Goal: Information Seeking & Learning: Learn about a topic

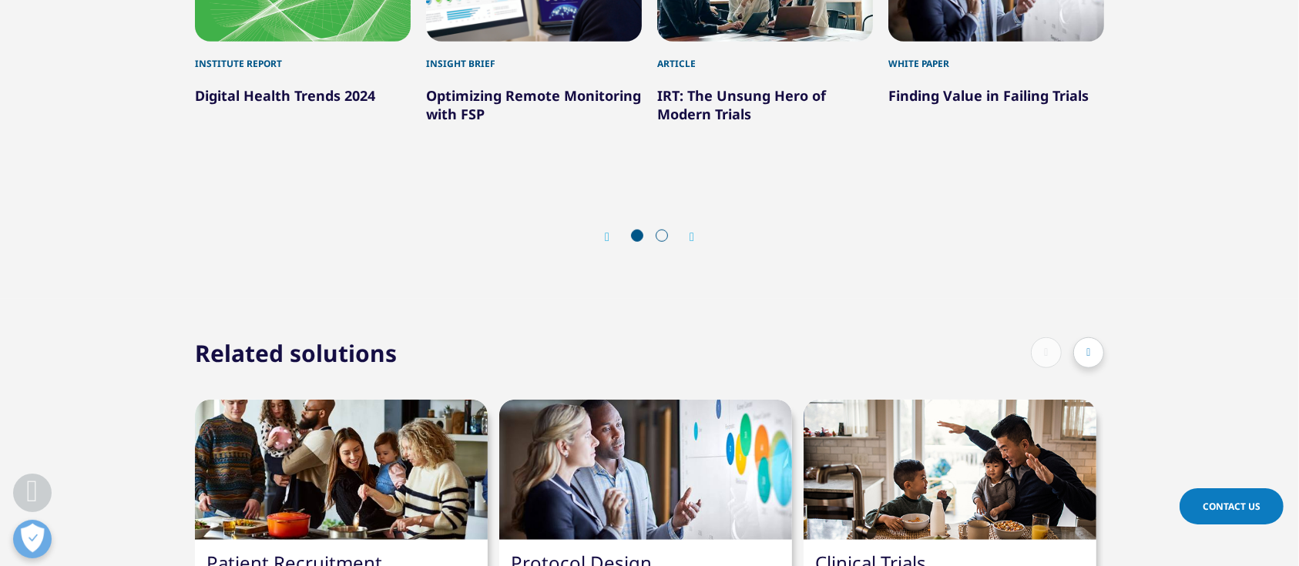
scroll to position [822, 0]
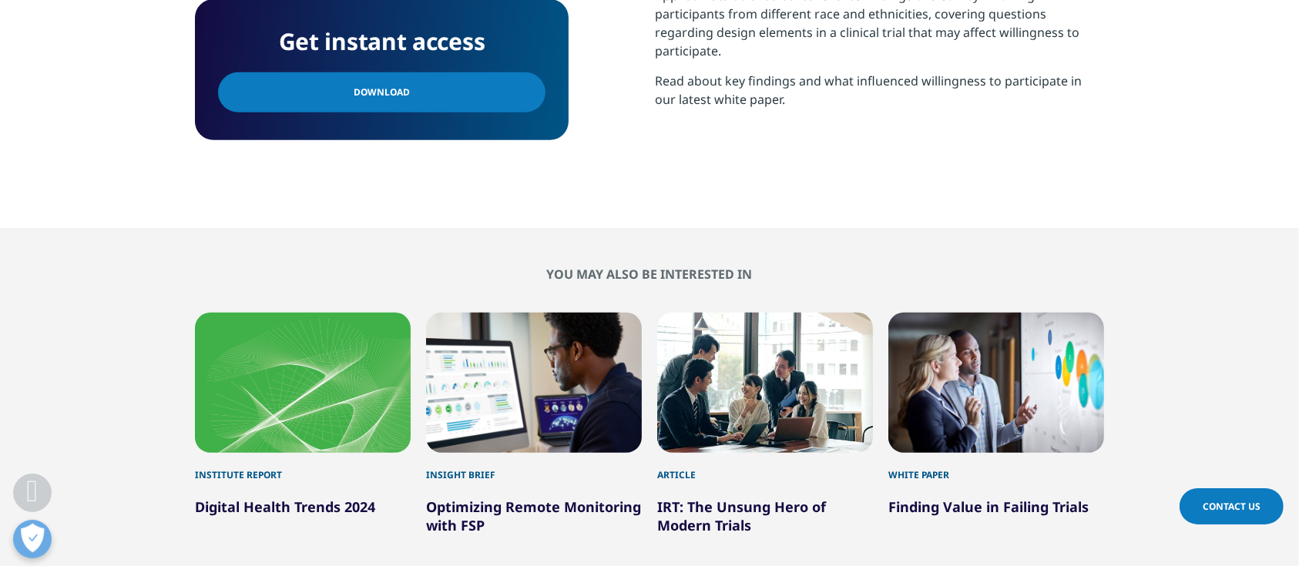
drag, startPoint x: 420, startPoint y: 96, endPoint x: 425, endPoint y: 237, distance: 141.1
click at [420, 96] on link "Download" at bounding box center [382, 92] width 328 height 40
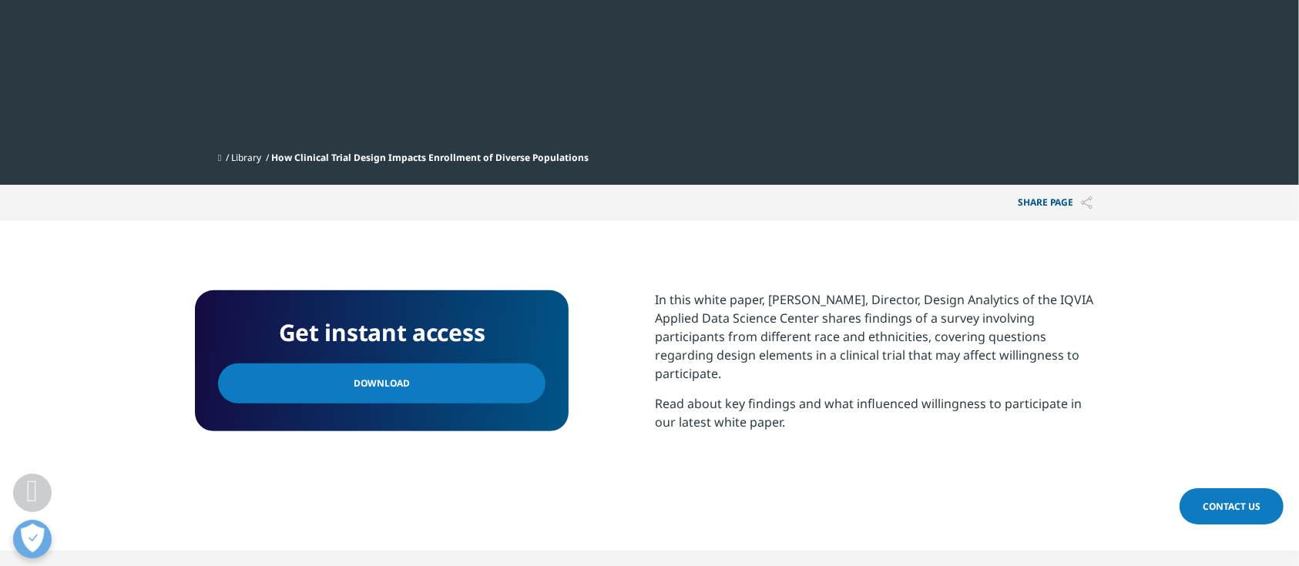
scroll to position [617, 0]
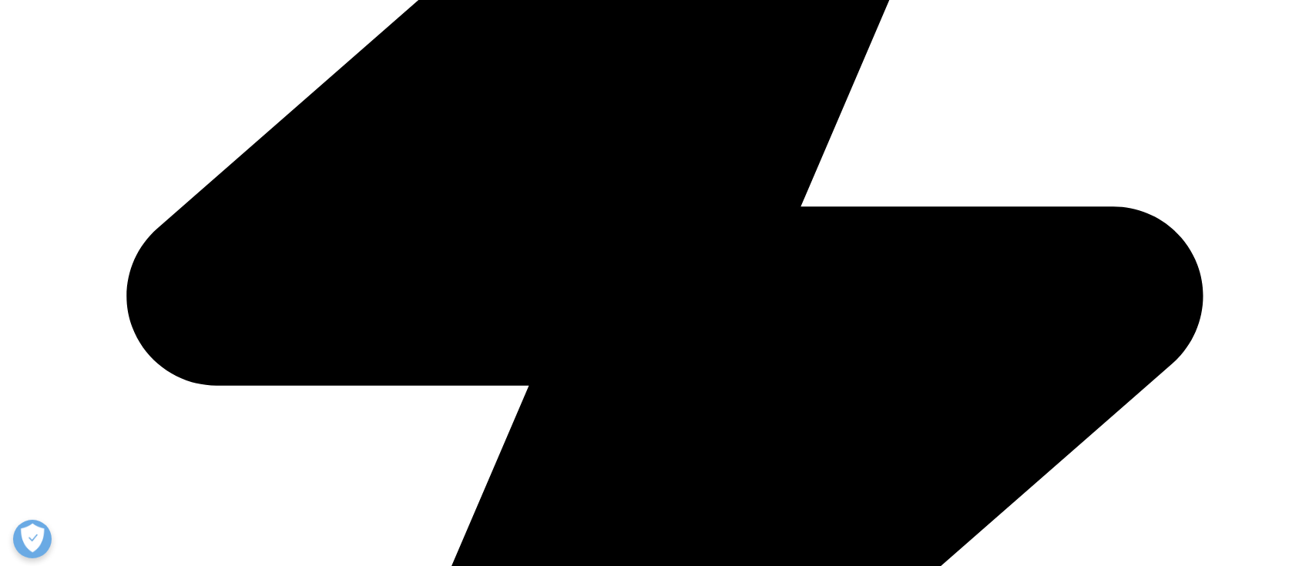
scroll to position [2466, 0]
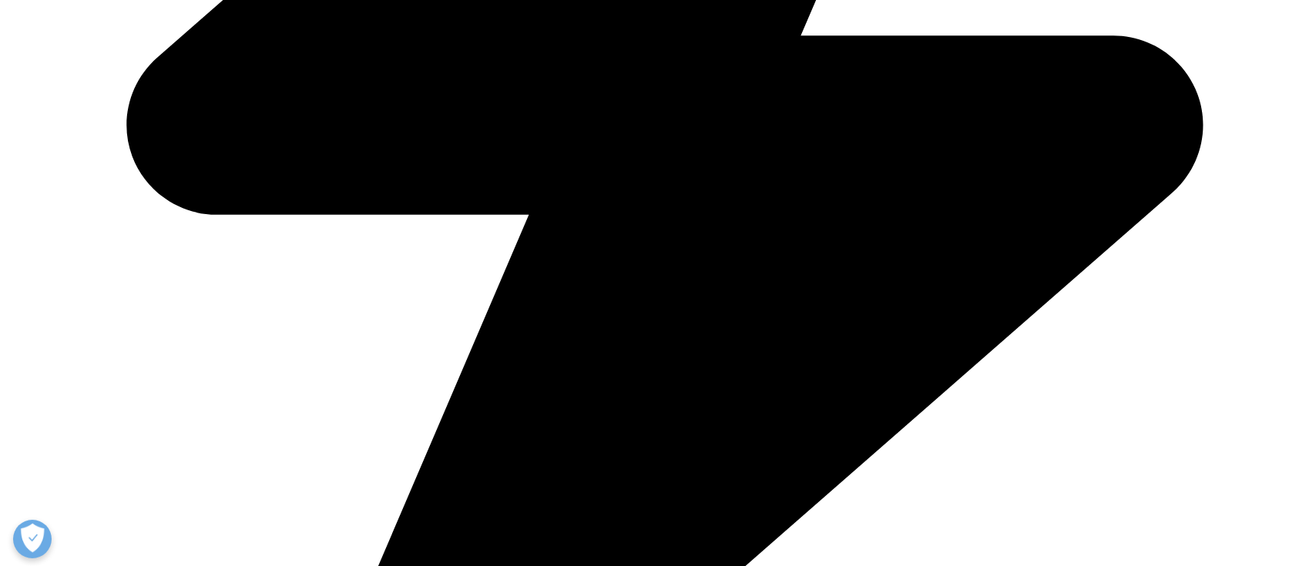
drag, startPoint x: 849, startPoint y: 308, endPoint x: 1059, endPoint y: 309, distance: 210.4
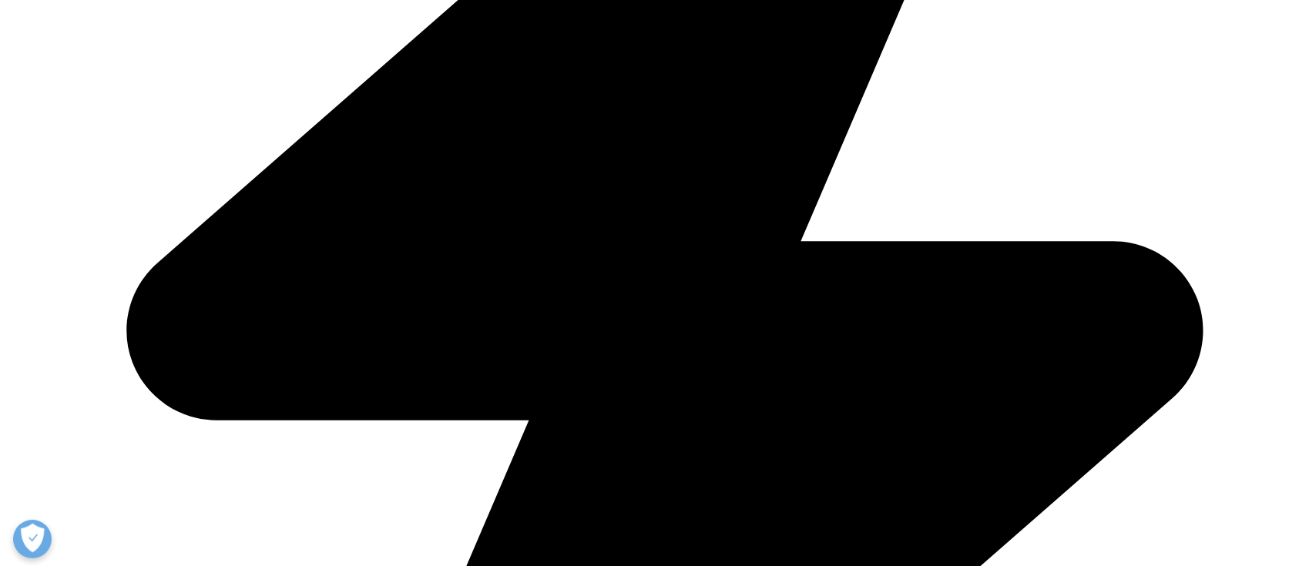
scroll to position [0, 0]
drag, startPoint x: 553, startPoint y: 516, endPoint x: 246, endPoint y: 518, distance: 306.8
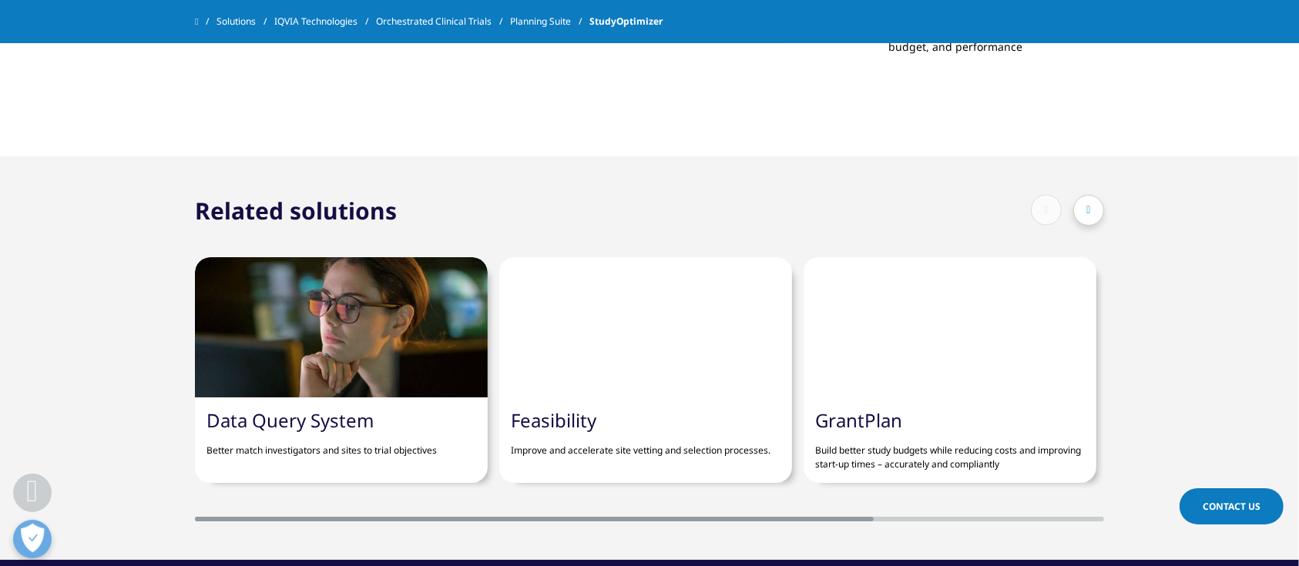
click at [246, 518] on div at bounding box center [534, 519] width 679 height 5
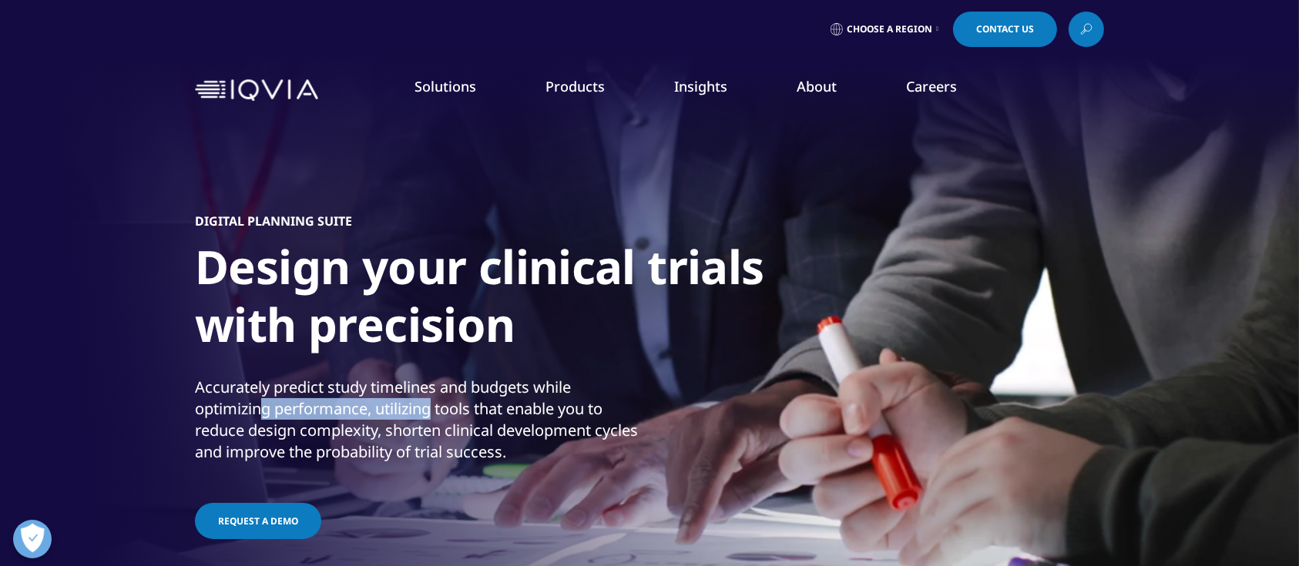
drag, startPoint x: 261, startPoint y: 416, endPoint x: 437, endPoint y: 408, distance: 175.9
click at [431, 412] on p "Accurately predict study timelines and budgets while optimizing performance, ut…" at bounding box center [420, 425] width 451 height 96
drag, startPoint x: 493, startPoint y: 408, endPoint x: 514, endPoint y: 403, distance: 21.5
click at [493, 408] on p "Accurately predict study timelines and budgets while optimizing performance, ut…" at bounding box center [420, 425] width 451 height 96
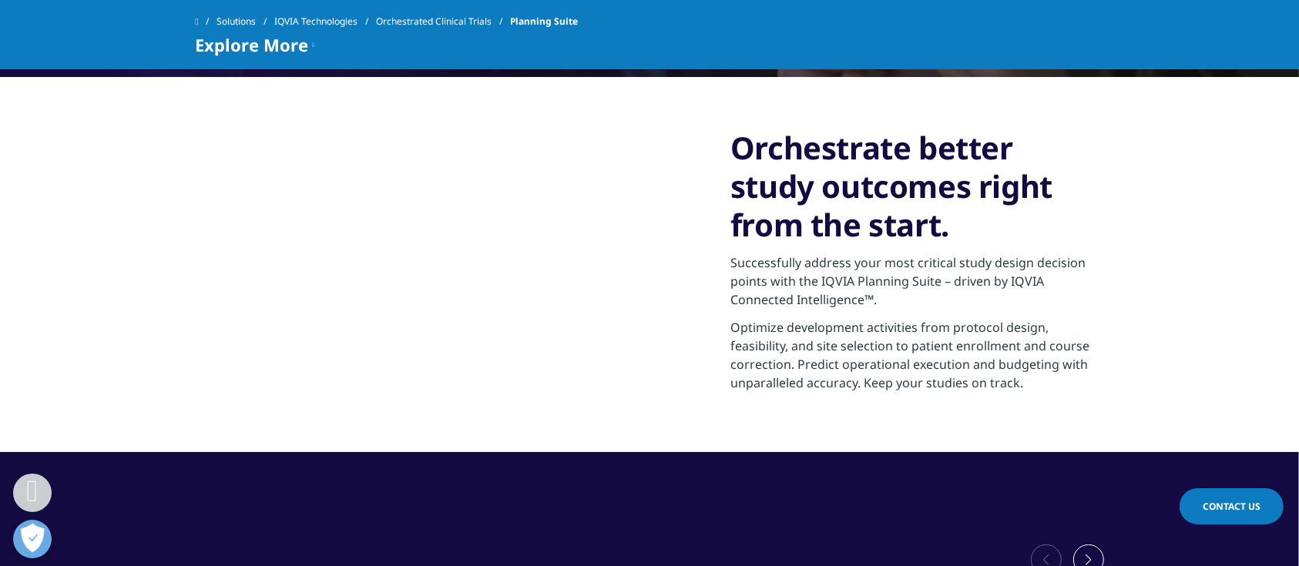
scroll to position [925, 0]
